Goal: Task Accomplishment & Management: Use online tool/utility

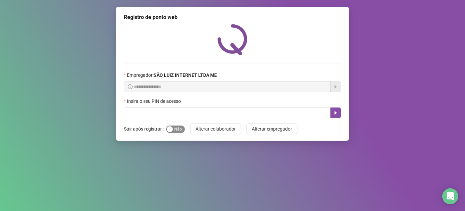
click at [172, 132] on span "Sim Não" at bounding box center [175, 128] width 19 height 7
click at [188, 113] on input "text" at bounding box center [227, 112] width 207 height 11
type input "*****"
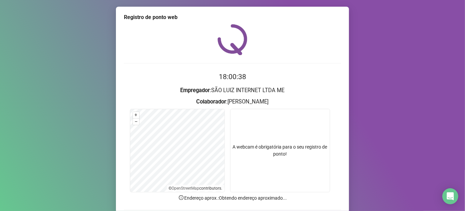
scroll to position [30, 0]
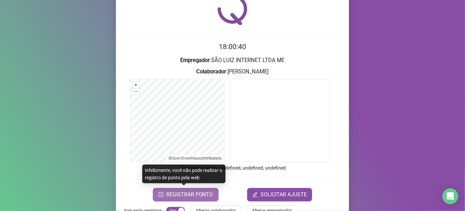
click at [197, 194] on span "REGISTRAR PONTO" at bounding box center [189, 194] width 47 height 8
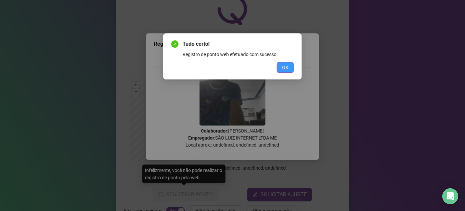
click at [285, 64] on span "OK" at bounding box center [285, 67] width 6 height 7
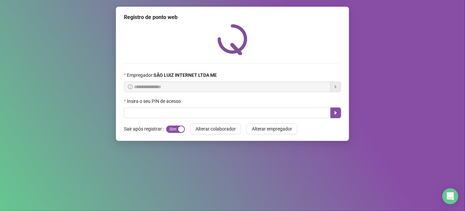
scroll to position [0, 0]
click at [176, 118] on input "text" at bounding box center [227, 112] width 207 height 11
type input "*****"
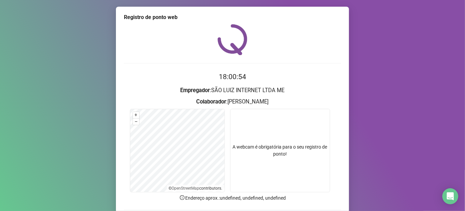
scroll to position [49, 0]
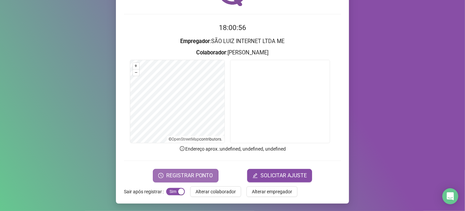
click at [196, 177] on span "REGISTRAR PONTO" at bounding box center [189, 175] width 47 height 8
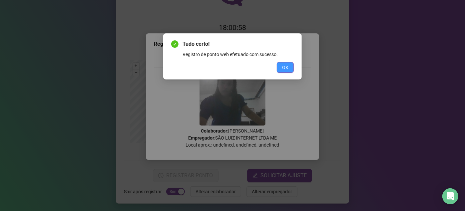
click at [288, 68] on span "OK" at bounding box center [285, 67] width 6 height 7
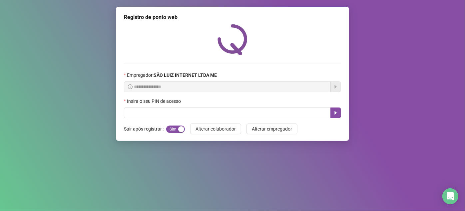
scroll to position [0, 0]
click at [212, 116] on input "text" at bounding box center [227, 112] width 207 height 11
type input "*****"
click at [337, 115] on icon "caret-right" at bounding box center [335, 112] width 5 height 5
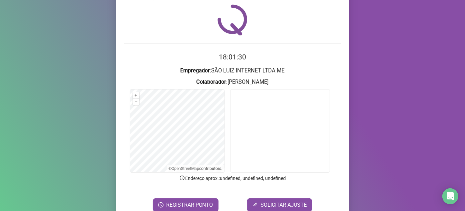
scroll to position [30, 0]
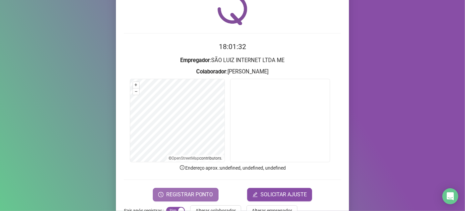
click at [203, 195] on span "REGISTRAR PONTO" at bounding box center [189, 194] width 47 height 8
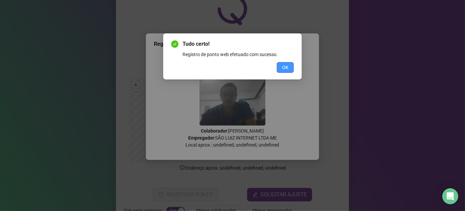
click at [288, 66] on span "OK" at bounding box center [285, 67] width 6 height 7
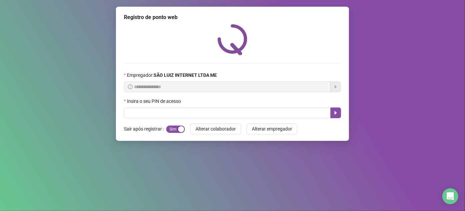
scroll to position [0, 0]
click at [150, 113] on input "text" at bounding box center [227, 112] width 207 height 11
type input "*****"
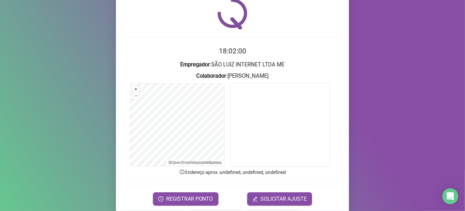
scroll to position [49, 0]
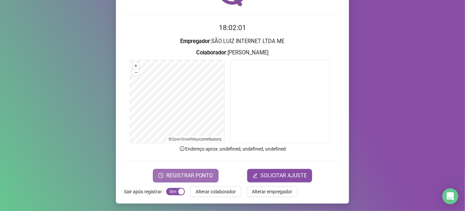
click at [199, 177] on span "REGISTRAR PONTO" at bounding box center [189, 175] width 47 height 8
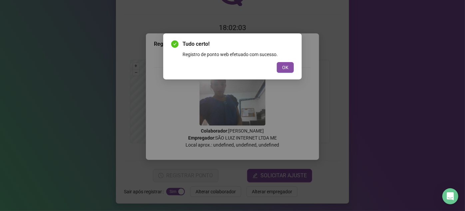
click at [294, 66] on div "Tudo certo! Registro de ponto web efetuado com sucesso. OK" at bounding box center [232, 56] width 139 height 46
click at [291, 65] on button "OK" at bounding box center [285, 67] width 17 height 11
